Goal: Information Seeking & Learning: Learn about a topic

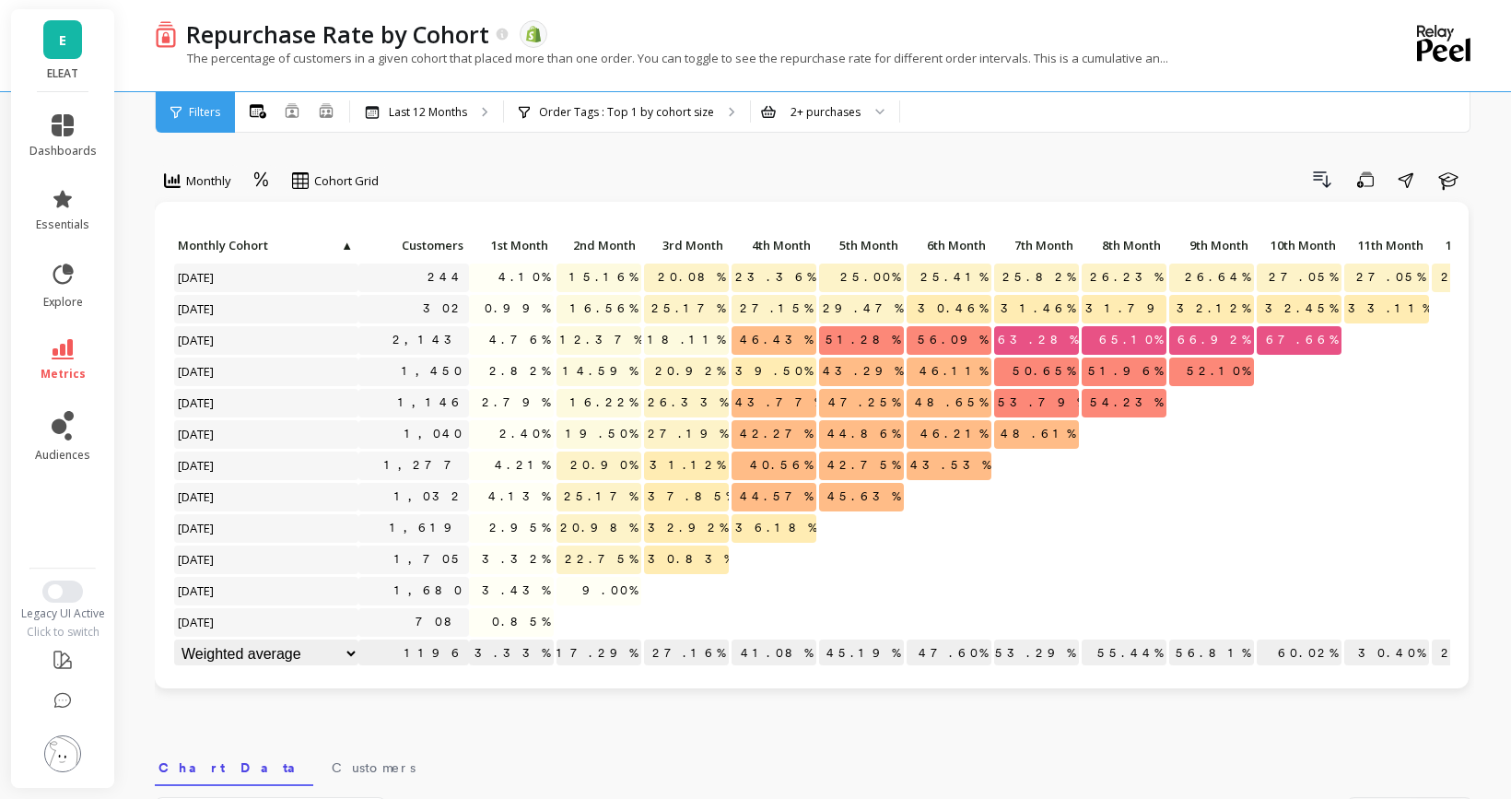
click at [85, 356] on link "metrics" at bounding box center [62, 360] width 67 height 42
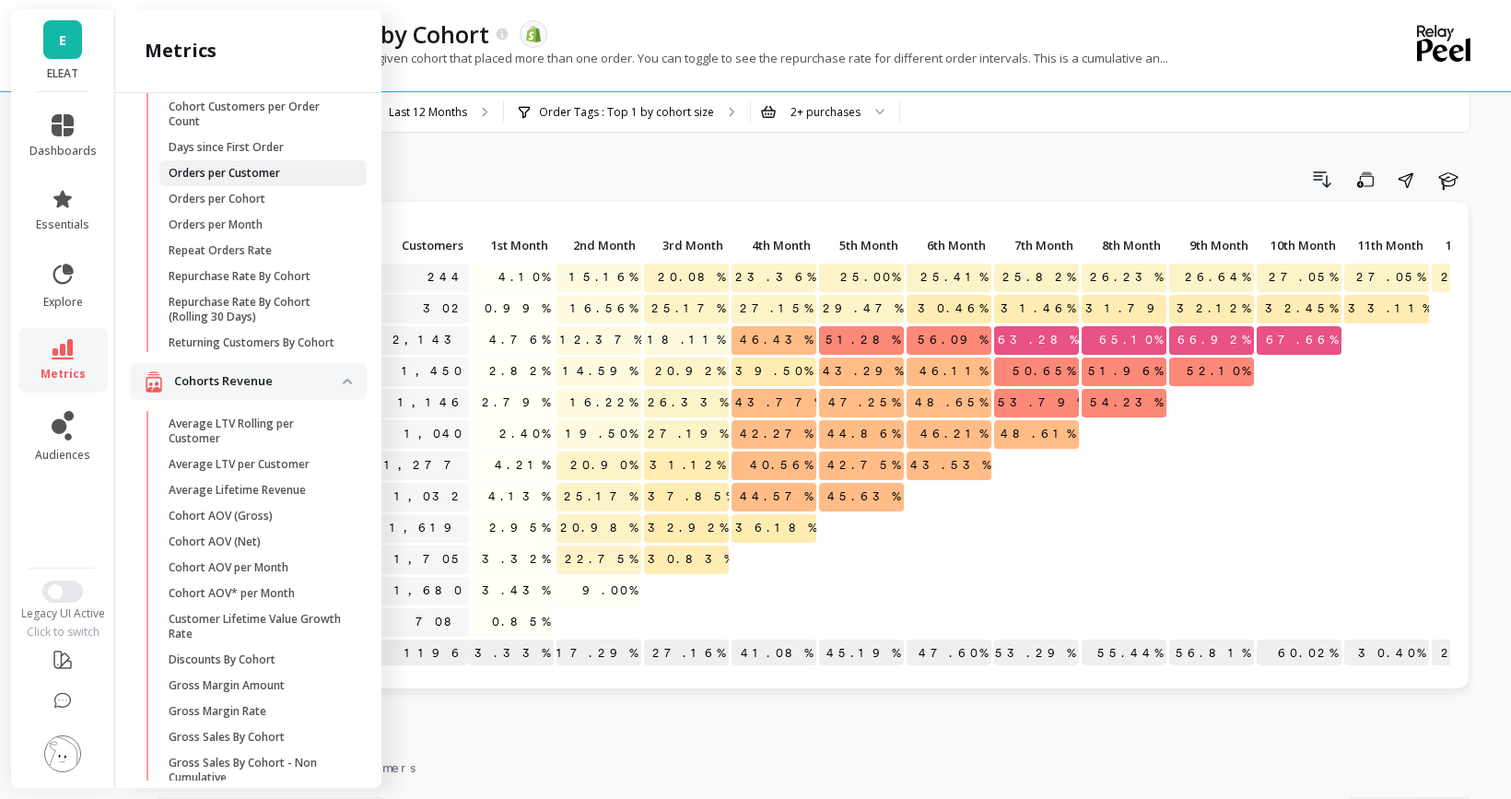
scroll to position [174, 0]
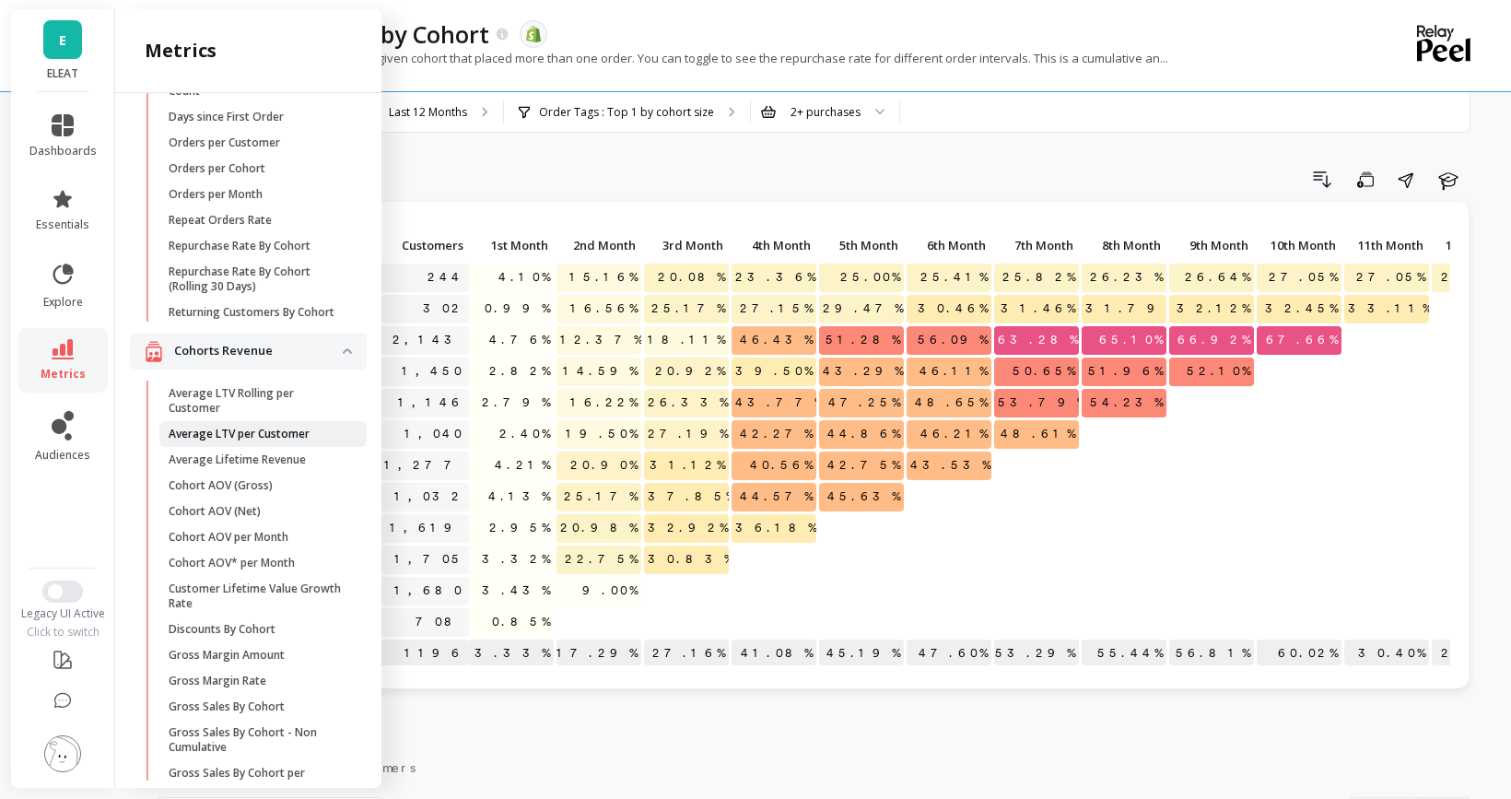
click at [262, 438] on p "Average LTV per Customer" at bounding box center [239, 434] width 141 height 15
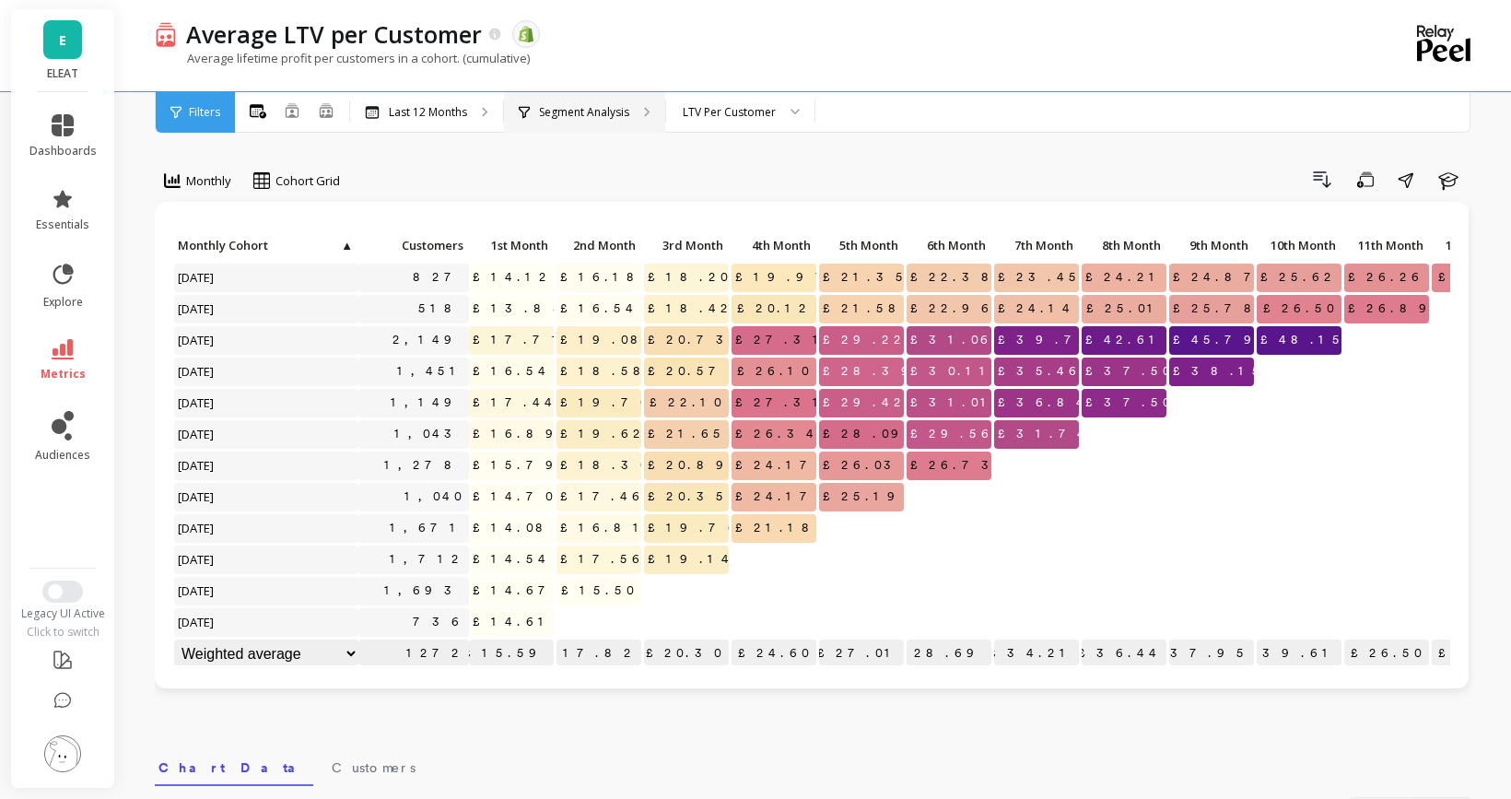
click at [552, 114] on p "Segment Analysis" at bounding box center [584, 112] width 90 height 15
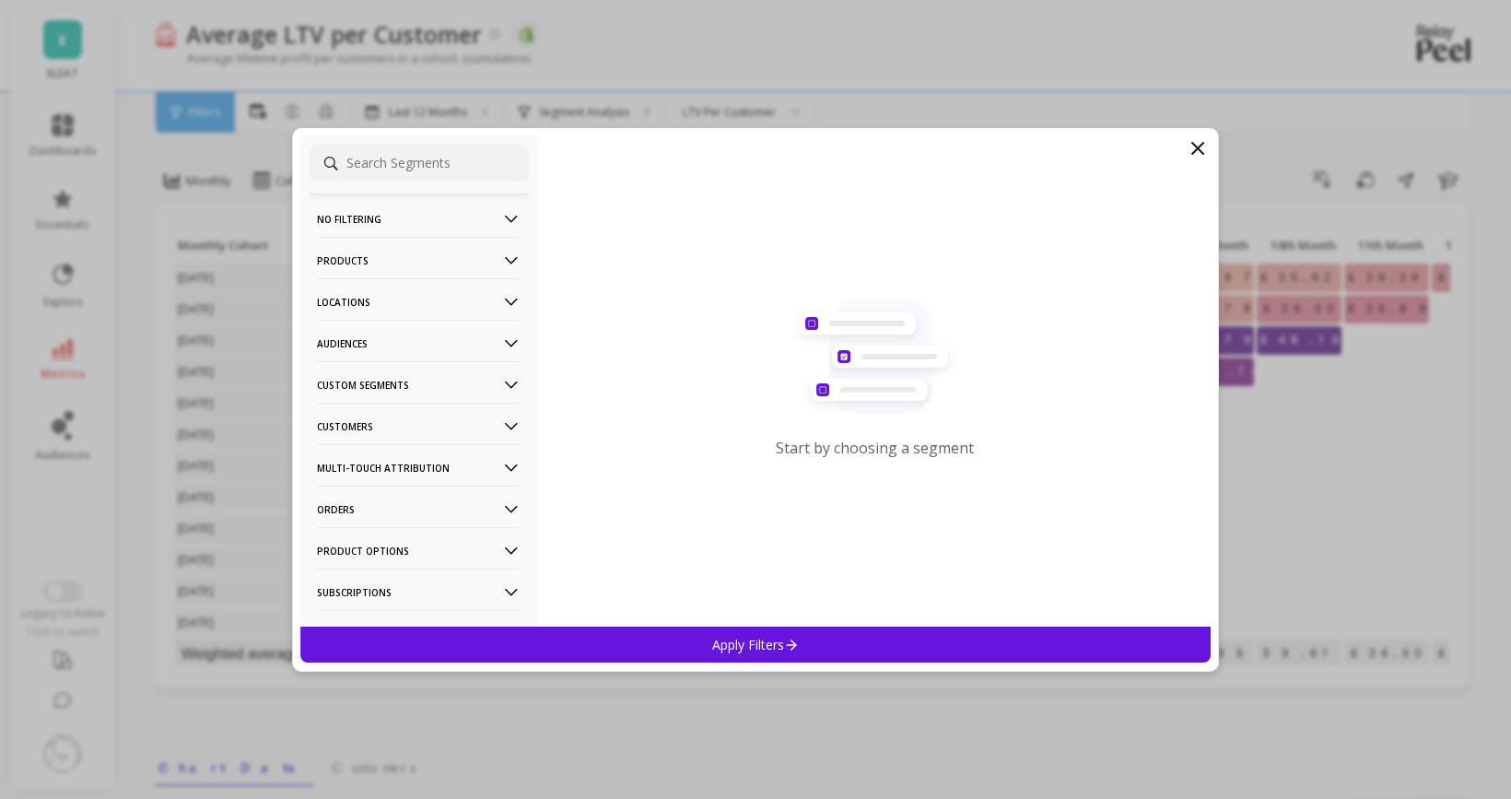
click at [428, 347] on p "Audiences" at bounding box center [419, 343] width 205 height 47
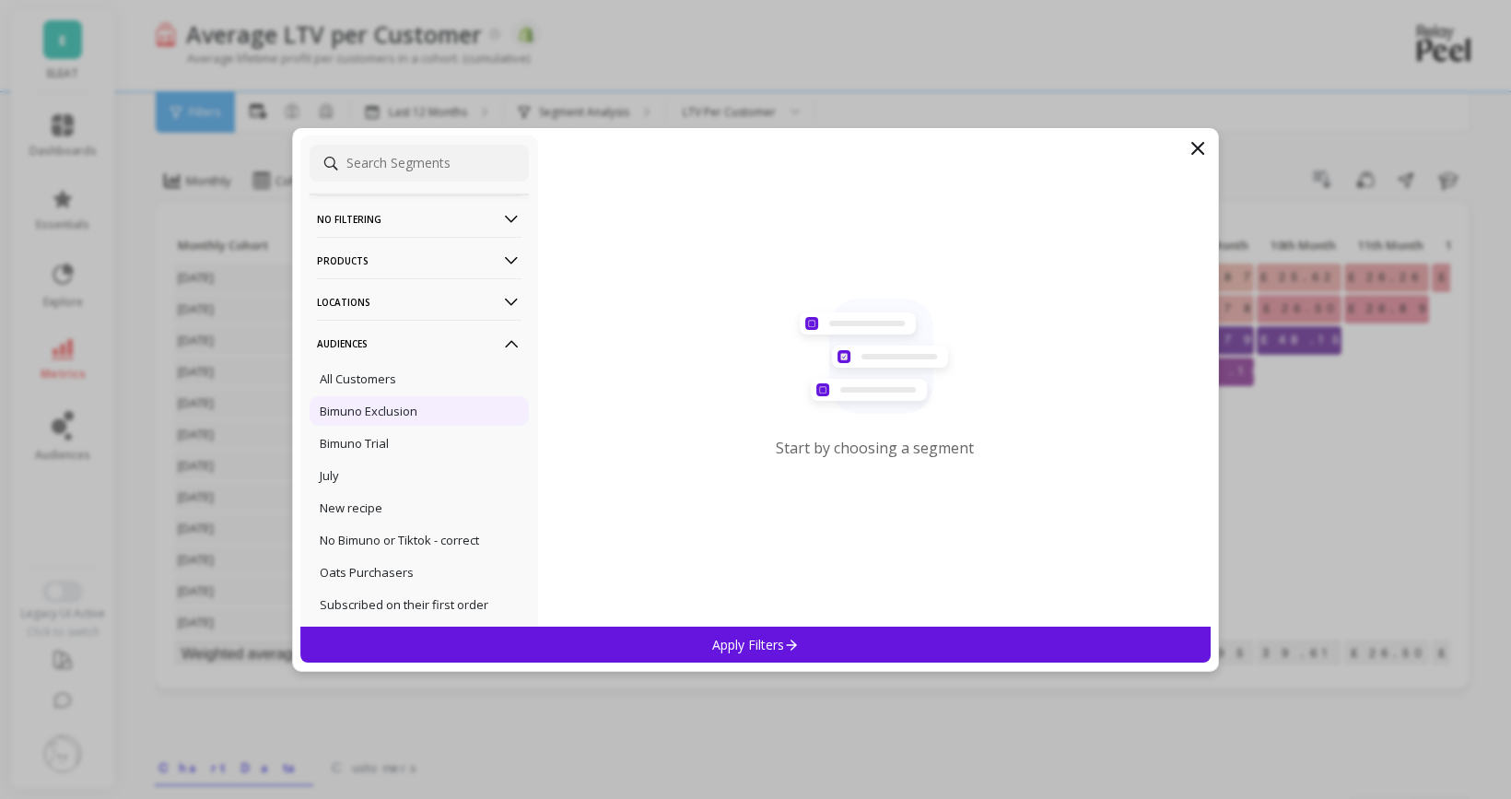
click at [394, 419] on div "Bimuno Exclusion" at bounding box center [419, 410] width 219 height 29
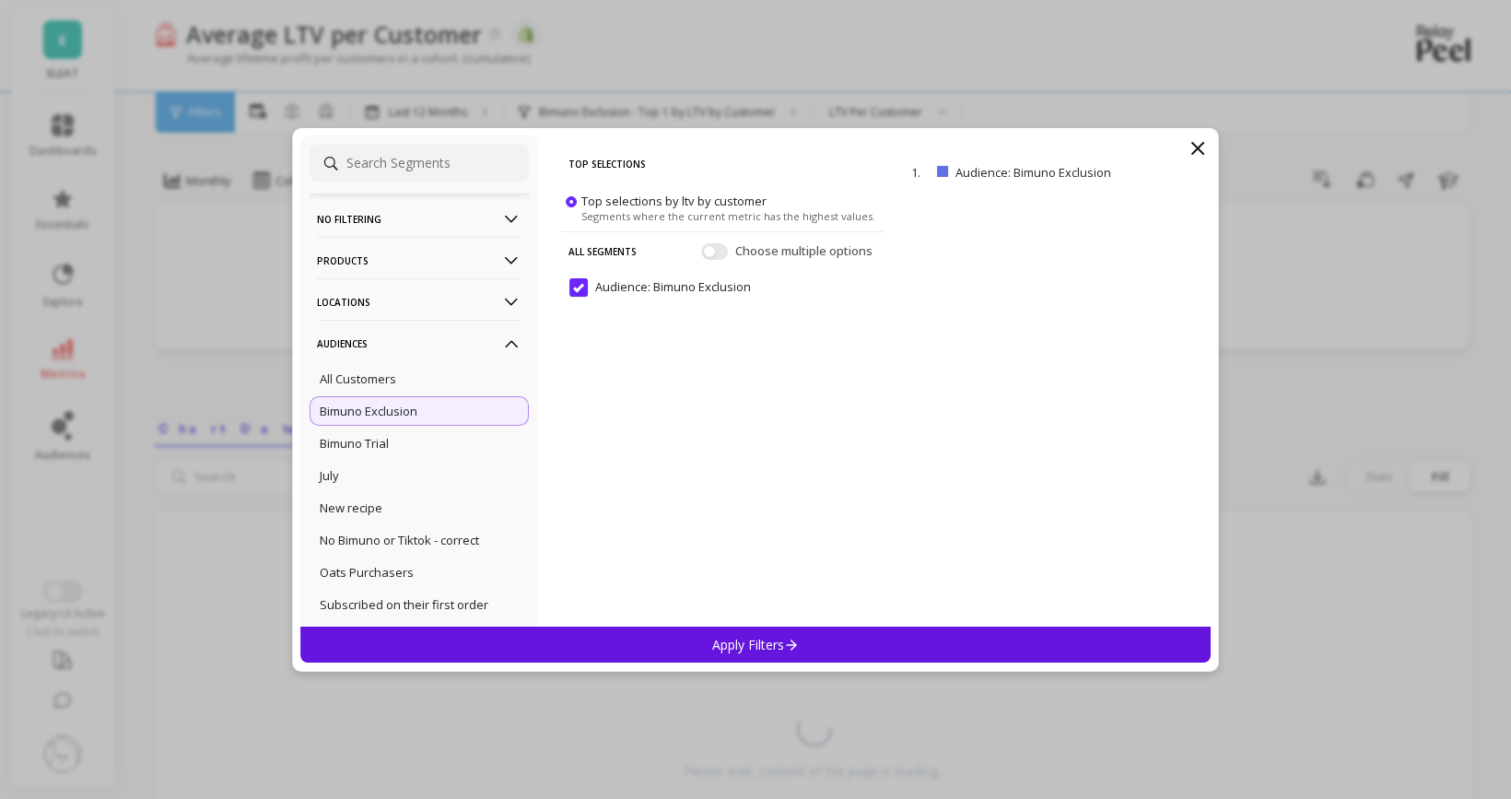
click at [797, 649] on icon at bounding box center [792, 645] width 16 height 16
